Goal: Task Accomplishment & Management: Use online tool/utility

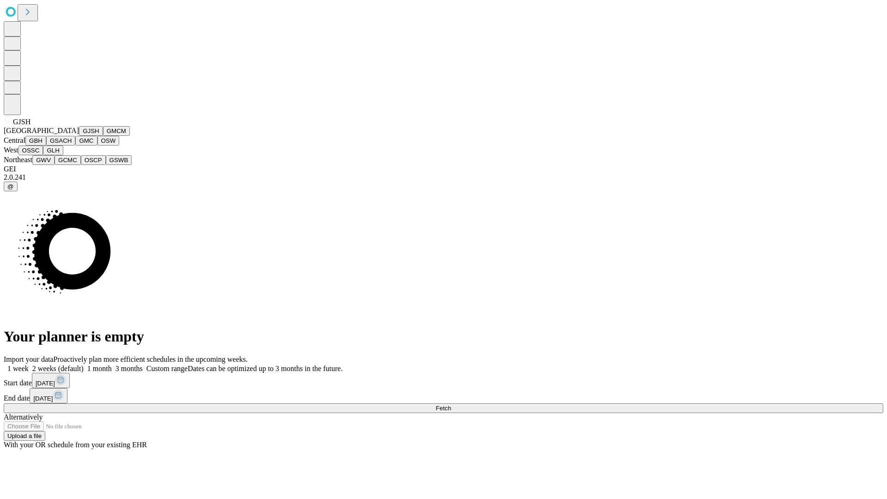
click at [79, 136] on button "GJSH" at bounding box center [91, 131] width 24 height 10
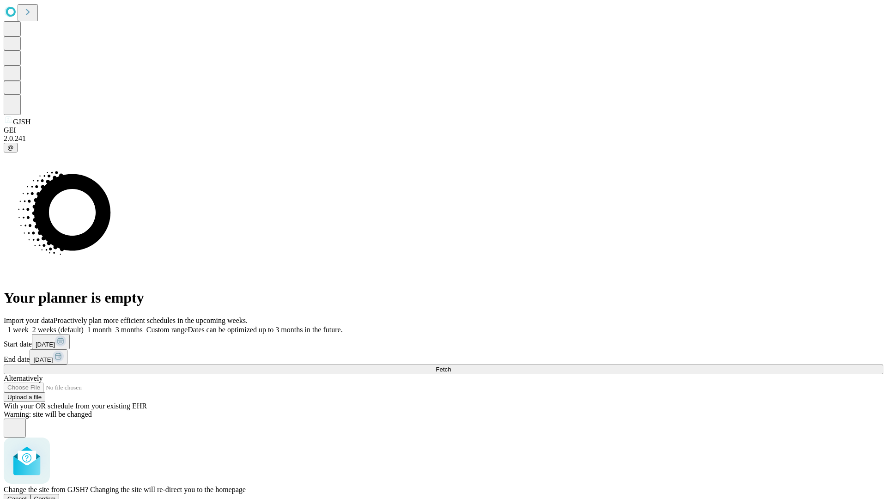
click at [56, 495] on span "Confirm" at bounding box center [45, 498] width 22 height 7
click at [112, 326] on label "1 month" at bounding box center [98, 330] width 28 height 8
click at [451, 366] on span "Fetch" at bounding box center [443, 369] width 15 height 7
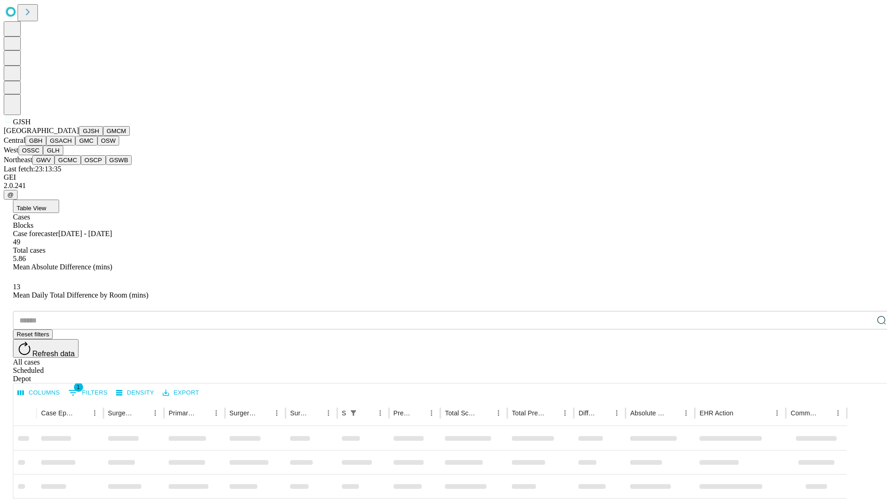
click at [103, 136] on button "GMCM" at bounding box center [116, 131] width 27 height 10
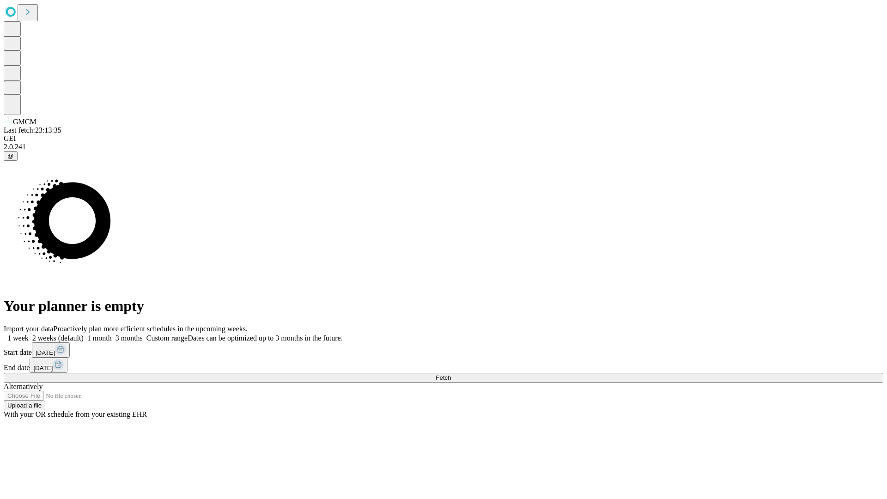
click at [112, 334] on label "1 month" at bounding box center [98, 338] width 28 height 8
click at [451, 374] on span "Fetch" at bounding box center [443, 377] width 15 height 7
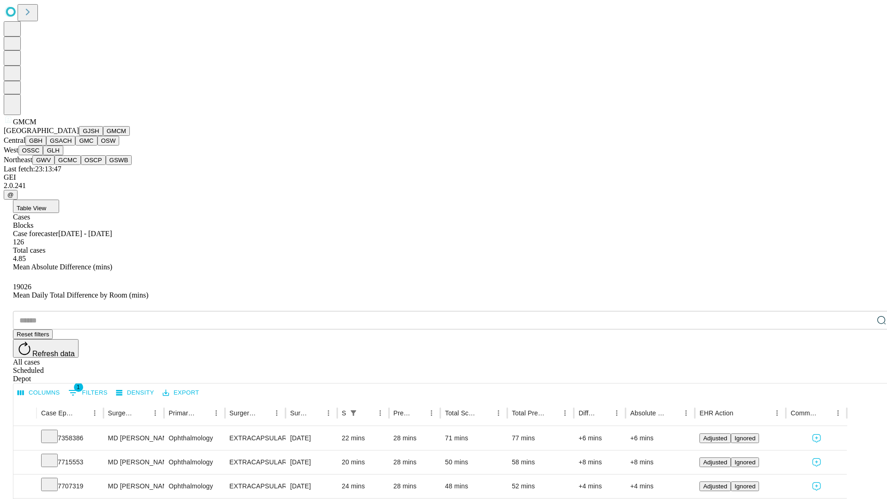
click at [46, 146] on button "GBH" at bounding box center [35, 141] width 21 height 10
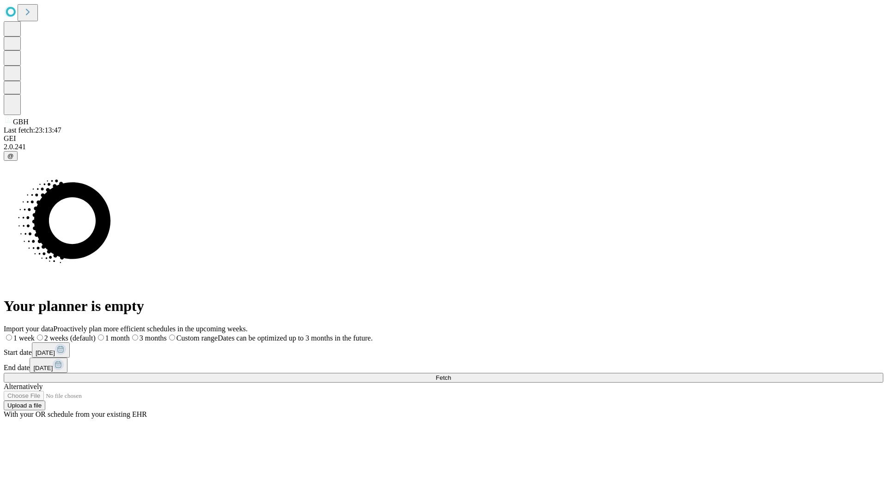
click at [130, 334] on label "1 month" at bounding box center [113, 338] width 34 height 8
click at [451, 374] on span "Fetch" at bounding box center [443, 377] width 15 height 7
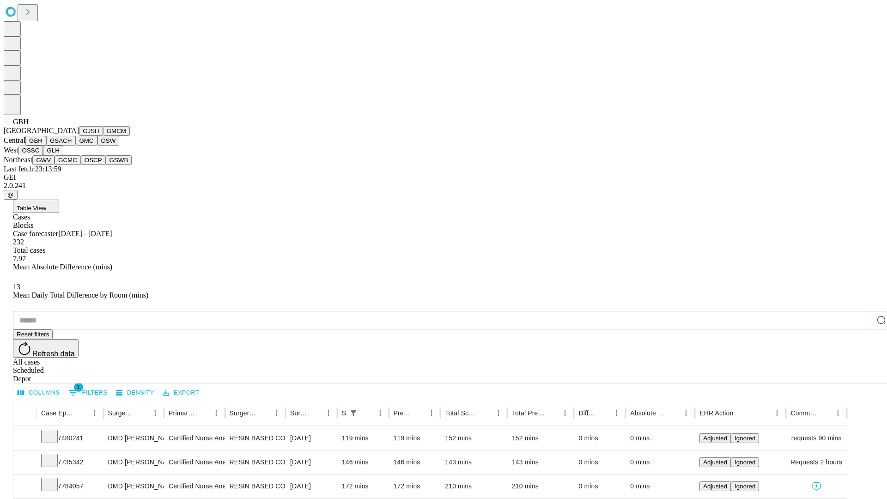
click at [72, 146] on button "GSACH" at bounding box center [60, 141] width 29 height 10
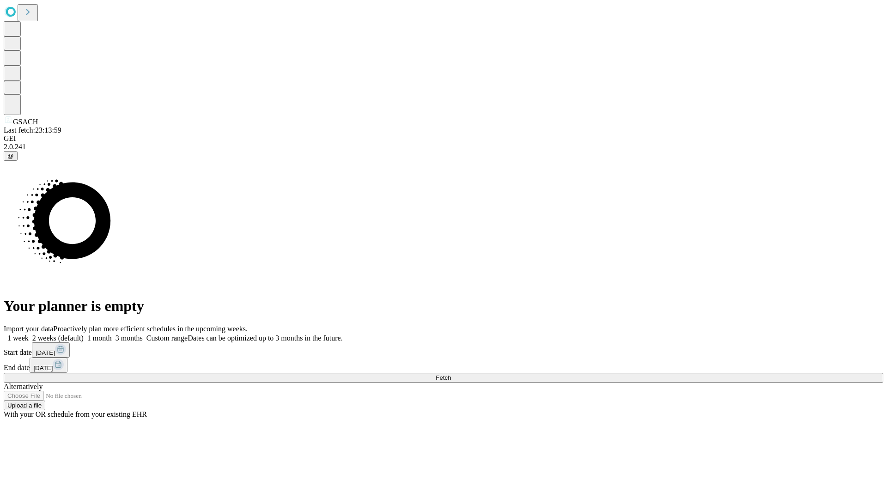
click at [112, 334] on label "1 month" at bounding box center [98, 338] width 28 height 8
click at [451, 374] on span "Fetch" at bounding box center [443, 377] width 15 height 7
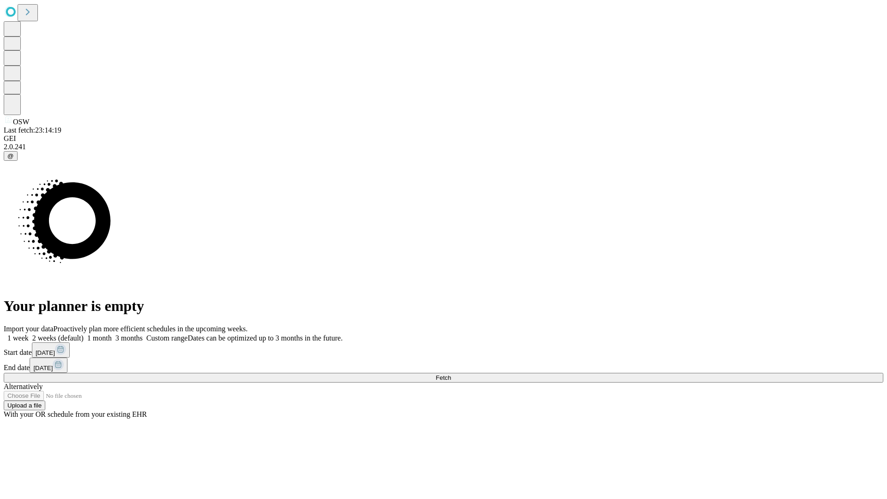
click at [112, 334] on label "1 month" at bounding box center [98, 338] width 28 height 8
click at [451, 374] on span "Fetch" at bounding box center [443, 377] width 15 height 7
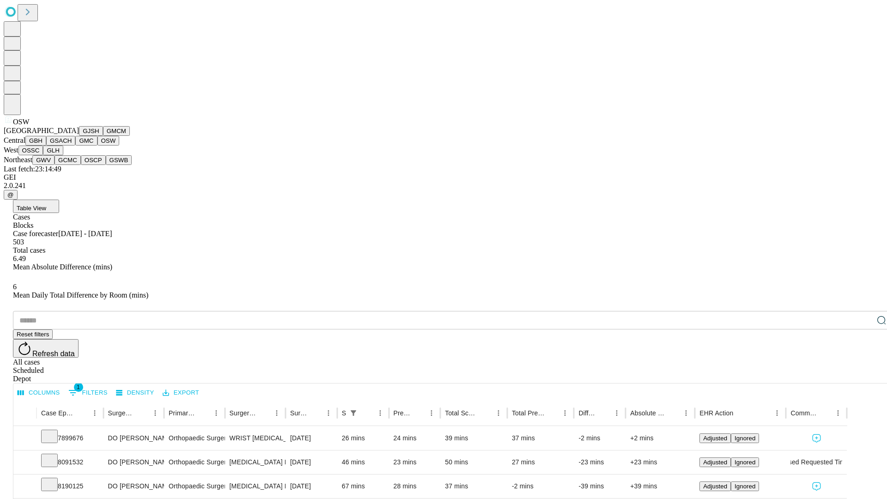
click at [43, 155] on button "OSSC" at bounding box center [30, 151] width 25 height 10
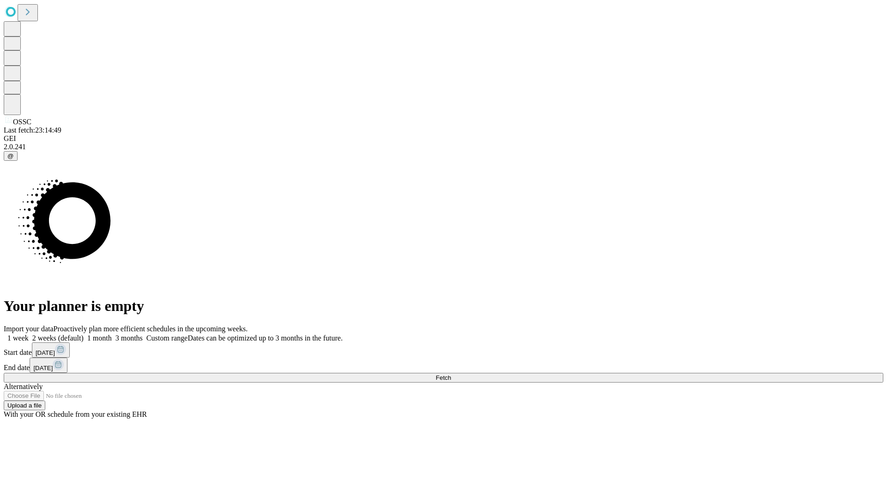
click at [112, 334] on label "1 month" at bounding box center [98, 338] width 28 height 8
click at [451, 374] on span "Fetch" at bounding box center [443, 377] width 15 height 7
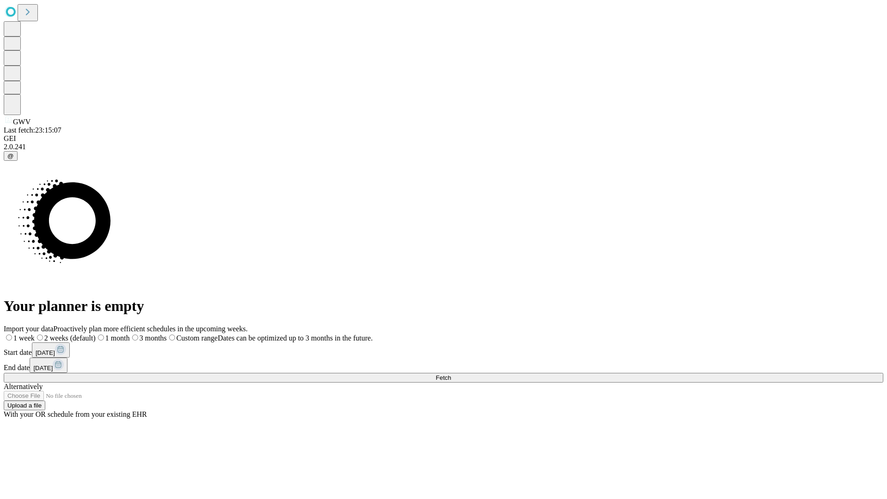
click at [451, 374] on span "Fetch" at bounding box center [443, 377] width 15 height 7
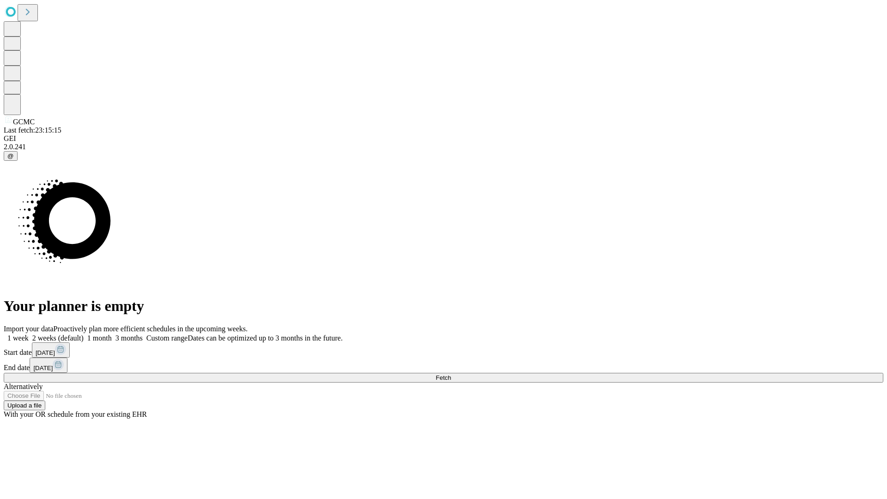
click at [451, 374] on span "Fetch" at bounding box center [443, 377] width 15 height 7
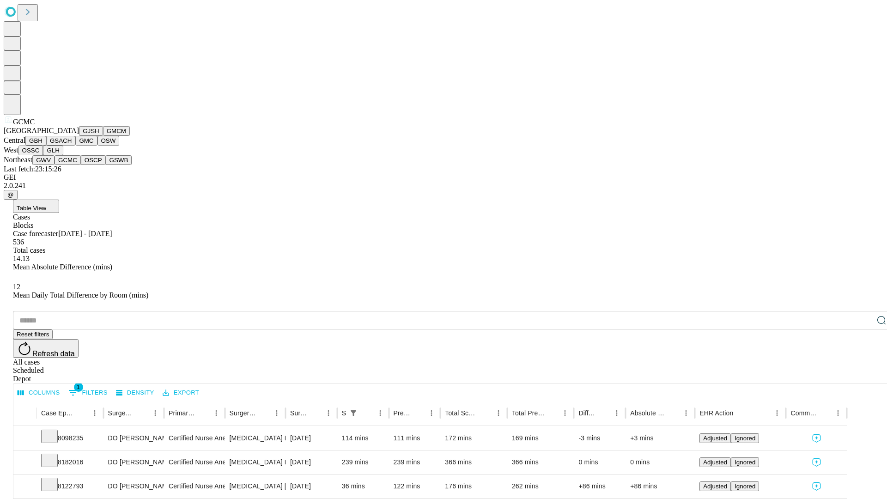
click at [81, 165] on button "OSCP" at bounding box center [93, 160] width 25 height 10
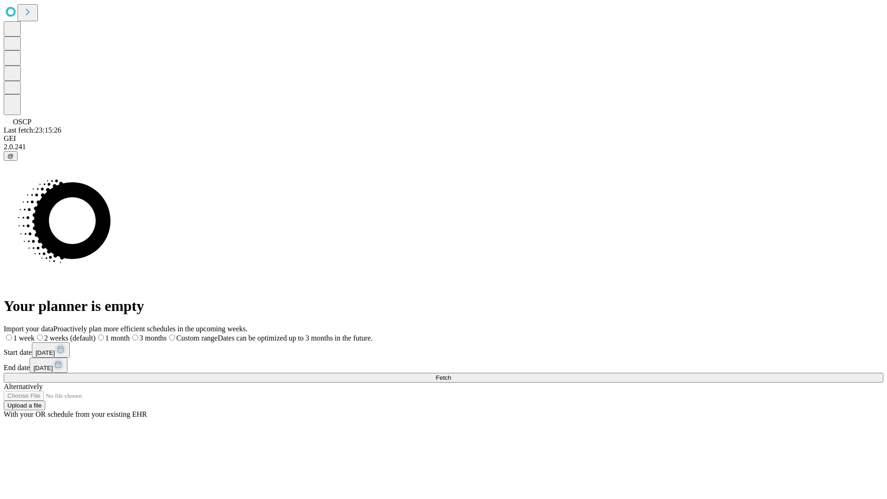
click at [130, 334] on label "1 month" at bounding box center [113, 338] width 34 height 8
click at [451, 374] on span "Fetch" at bounding box center [443, 377] width 15 height 7
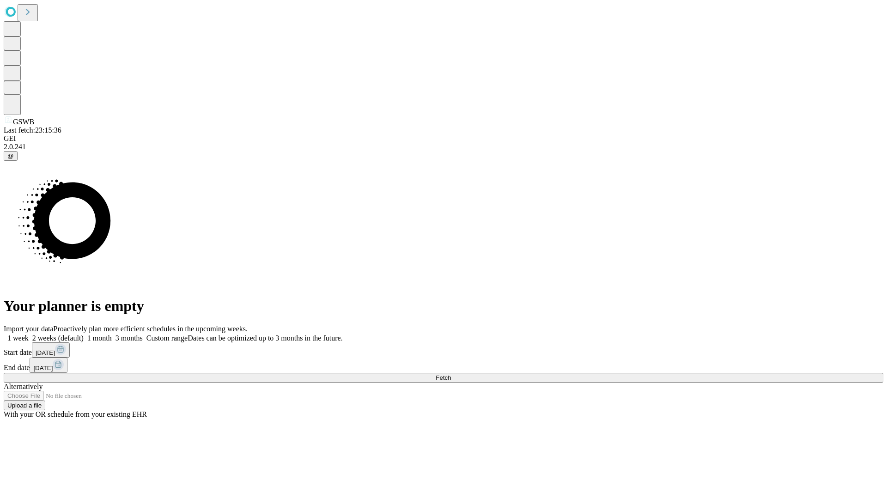
click at [112, 334] on label "1 month" at bounding box center [98, 338] width 28 height 8
click at [451, 374] on span "Fetch" at bounding box center [443, 377] width 15 height 7
